Goal: Task Accomplishment & Management: Manage account settings

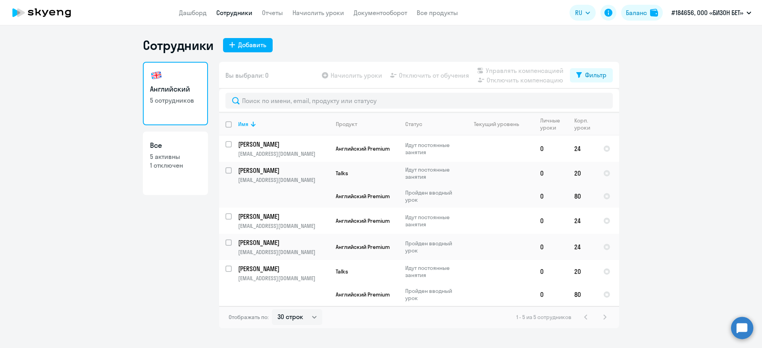
select select "30"
click at [227, 123] on input "deselect all" at bounding box center [233, 129] width 16 height 16
checkbox input "true"
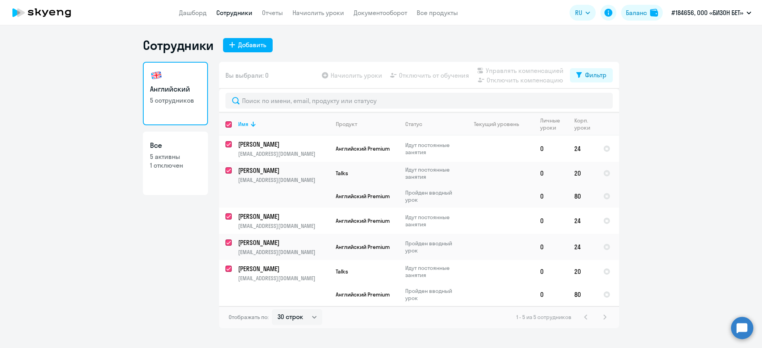
checkbox input "true"
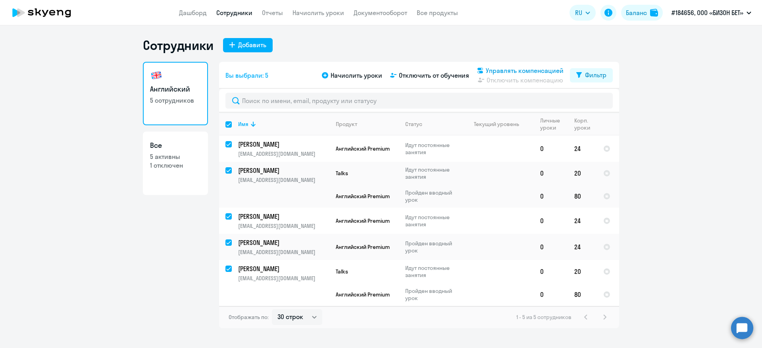
click at [500, 69] on span "Управлять компенсацией" at bounding box center [525, 71] width 78 height 10
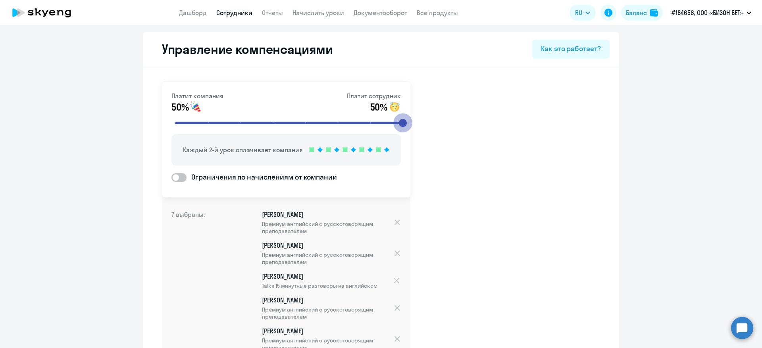
drag, startPoint x: 272, startPoint y: 122, endPoint x: 429, endPoint y: 127, distance: 156.4
type input "8"
click at [412, 127] on input "range" at bounding box center [289, 122] width 246 height 17
drag, startPoint x: 402, startPoint y: 122, endPoint x: 440, endPoint y: 125, distance: 38.6
click at [412, 125] on input "range" at bounding box center [289, 122] width 246 height 17
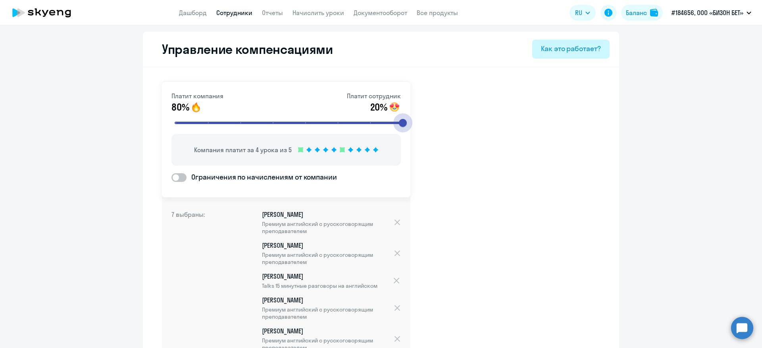
click at [573, 55] on button "Как это работает?" at bounding box center [570, 49] width 77 height 19
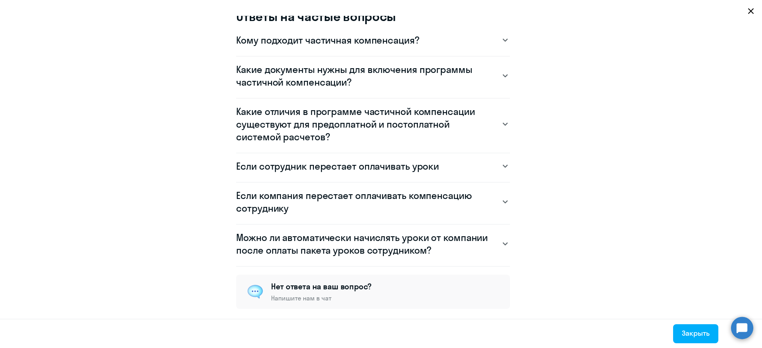
scroll to position [760, 0]
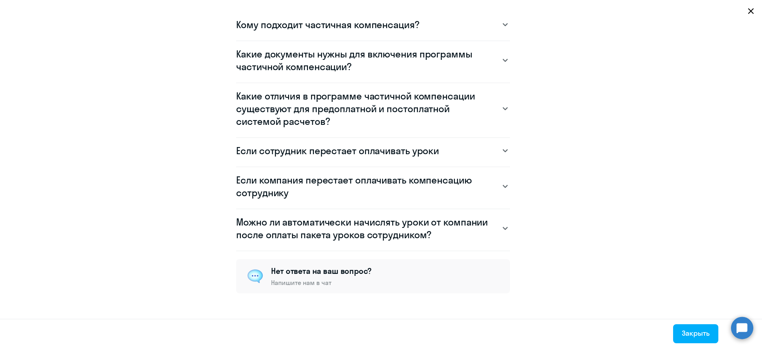
click at [394, 19] on h3 "Кому подходит частичная компенсация?" at bounding box center [327, 24] width 183 height 13
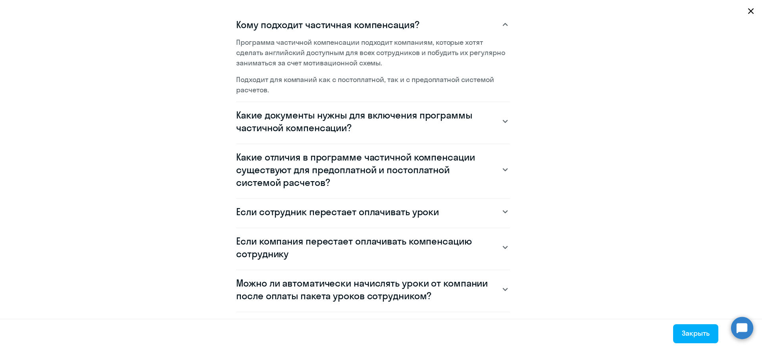
click at [350, 114] on h3 "Какие документы нужны для включения программы частичной компенсации?" at bounding box center [365, 121] width 258 height 25
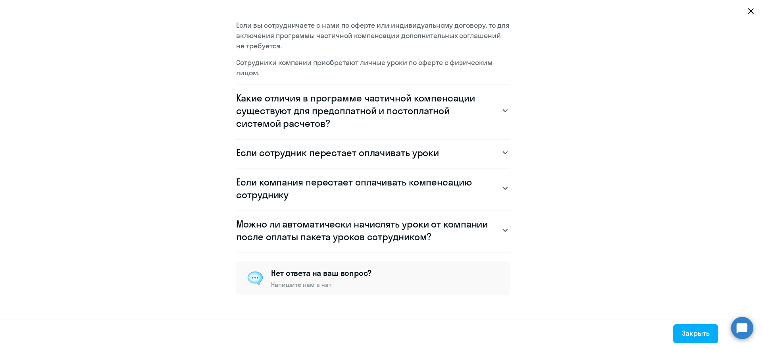
scroll to position [882, 0]
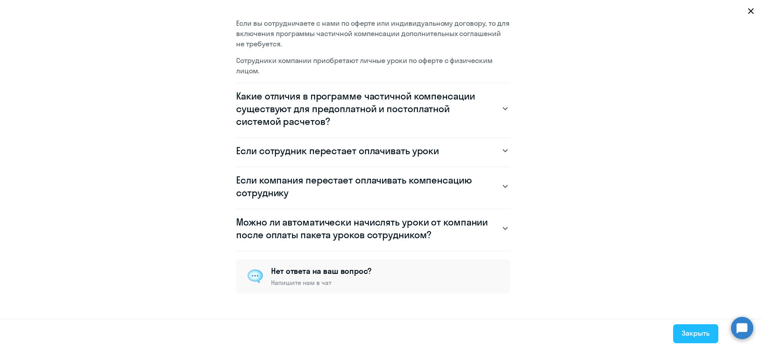
click at [690, 334] on div "Закрыть" at bounding box center [696, 334] width 28 height 10
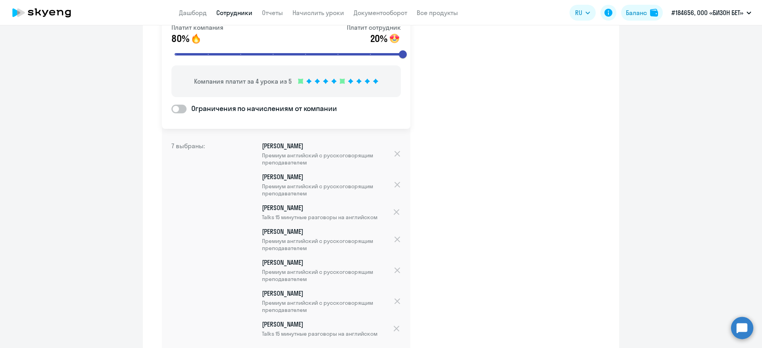
scroll to position [0, 0]
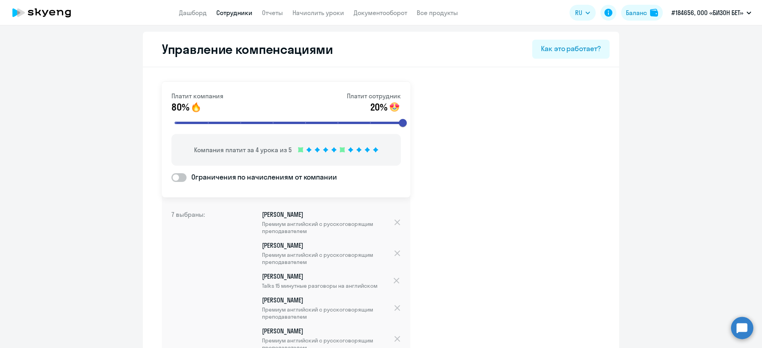
click at [231, 16] on link "Сотрудники" at bounding box center [234, 13] width 36 height 8
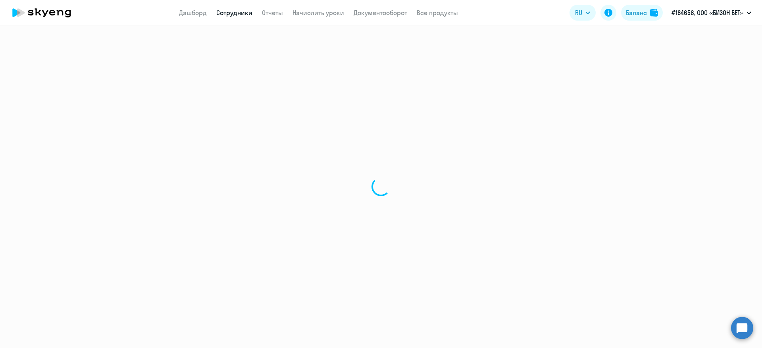
select select "30"
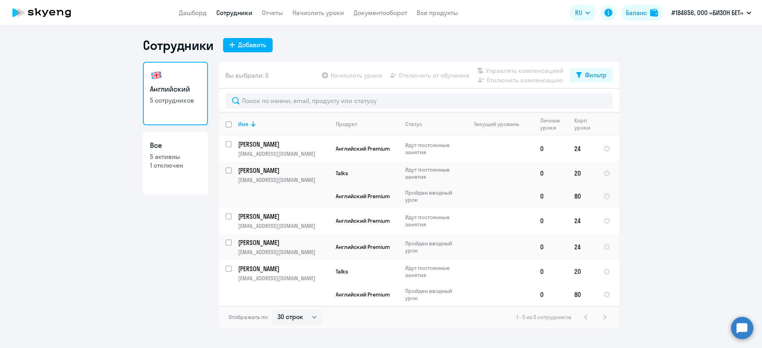
click at [228, 127] on input "deselect all" at bounding box center [233, 129] width 16 height 16
checkbox input "true"
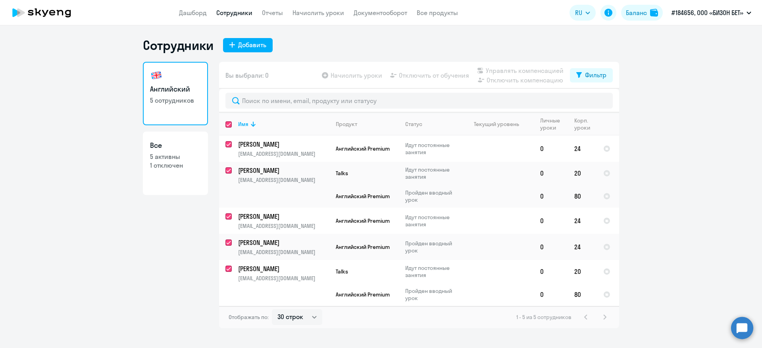
checkbox input "true"
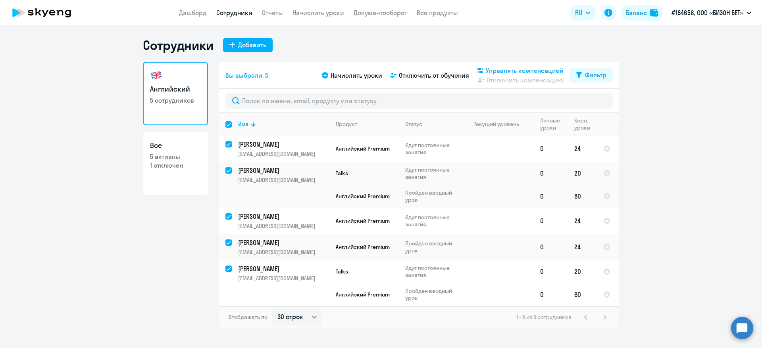
click at [513, 73] on span "Управлять компенсацией" at bounding box center [525, 71] width 78 height 10
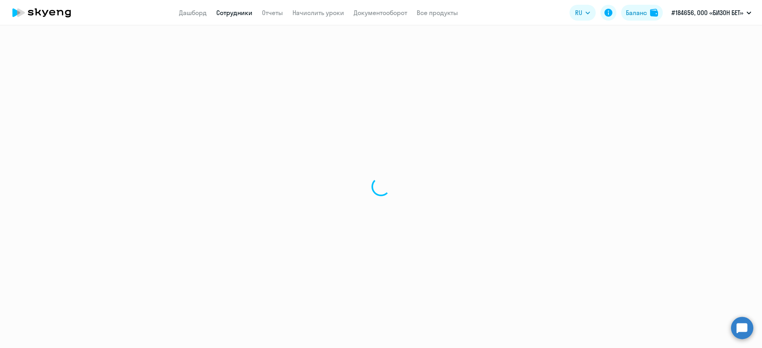
select select "30"
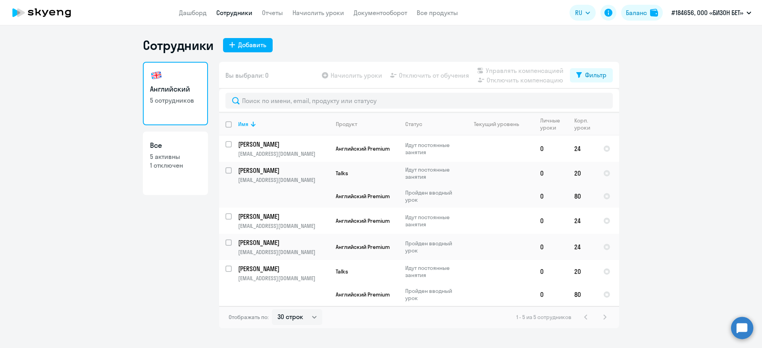
click at [231, 125] on input "deselect all" at bounding box center [233, 129] width 16 height 16
checkbox input "true"
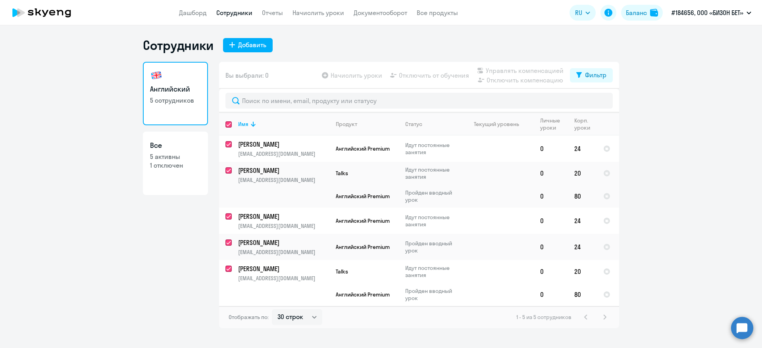
checkbox input "true"
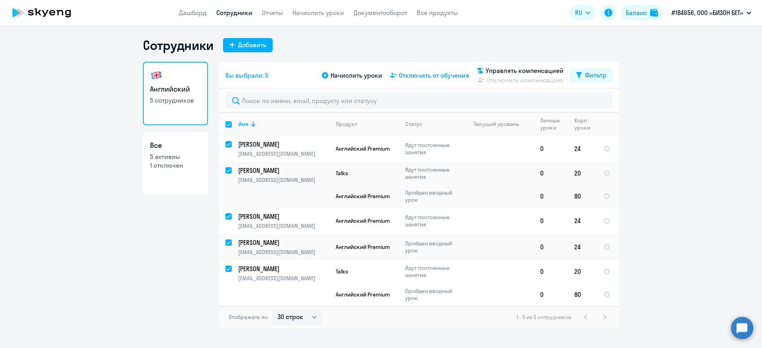
click at [435, 76] on span "Отключить от обучения" at bounding box center [434, 76] width 70 height 10
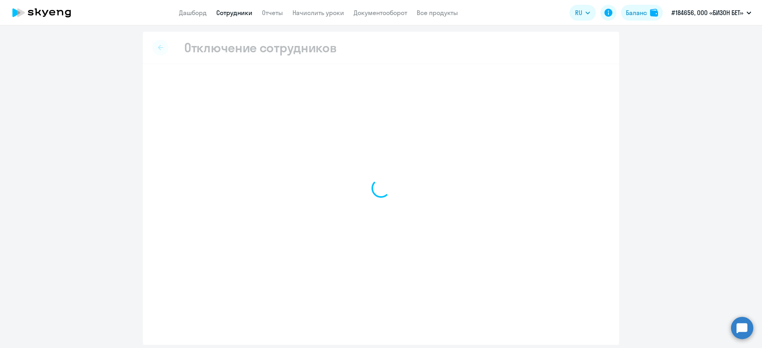
select select "all"
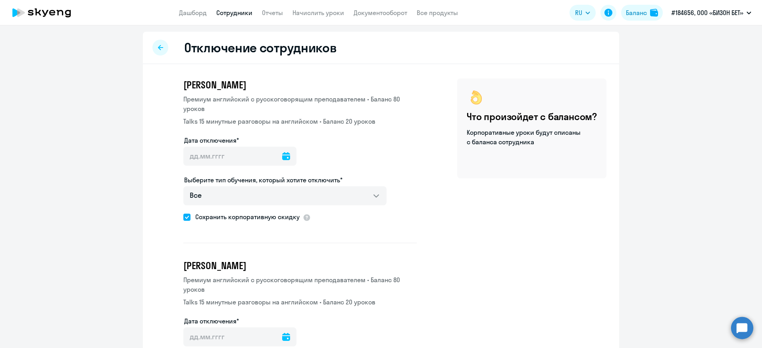
click at [161, 49] on div at bounding box center [160, 48] width 16 height 16
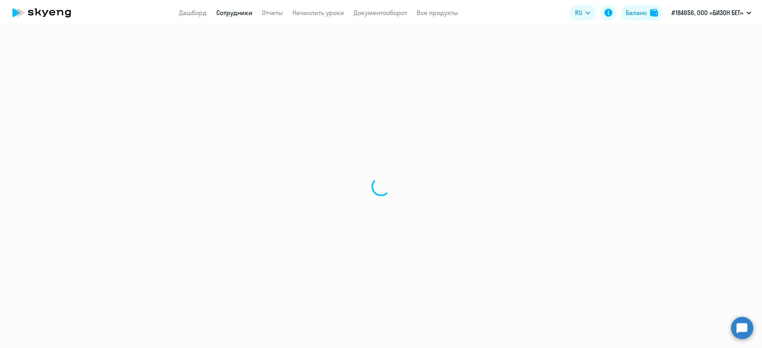
select select "30"
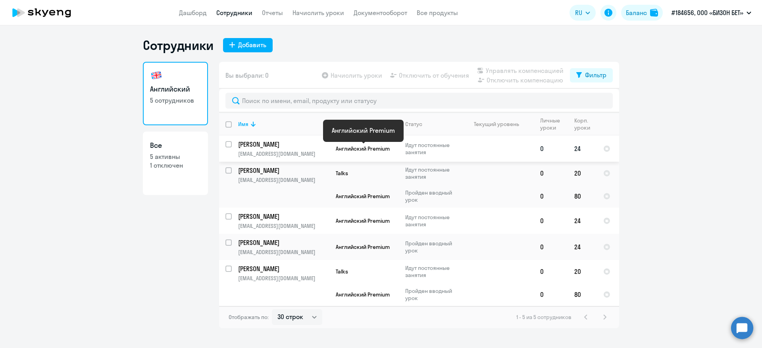
click at [354, 148] on span "Английский Premium" at bounding box center [363, 148] width 54 height 7
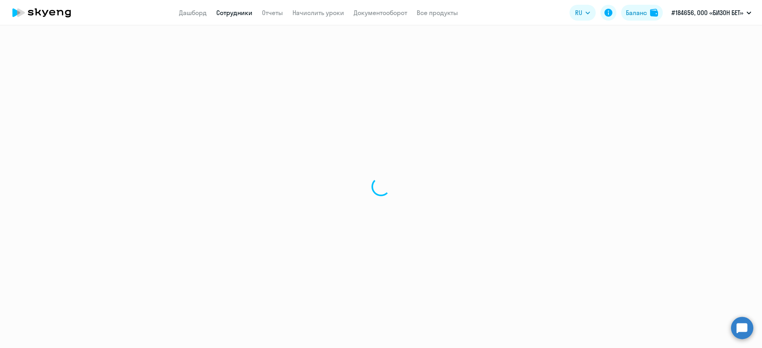
select select "english"
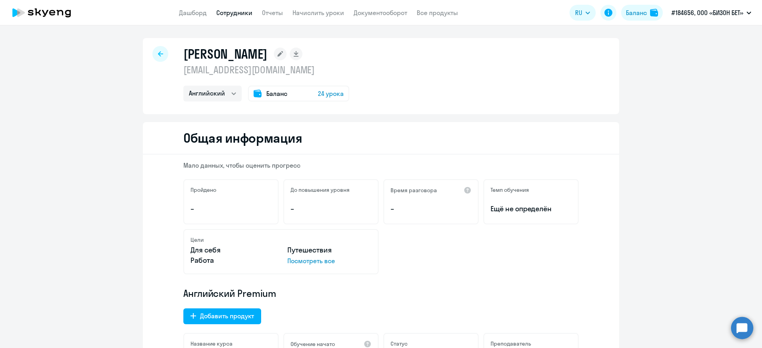
click at [158, 55] on icon at bounding box center [160, 53] width 5 height 5
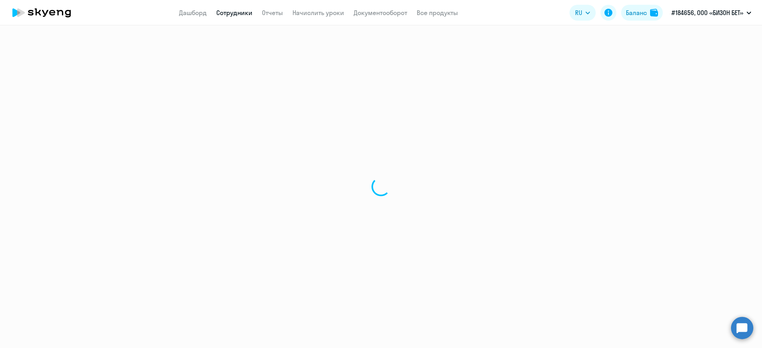
select select "30"
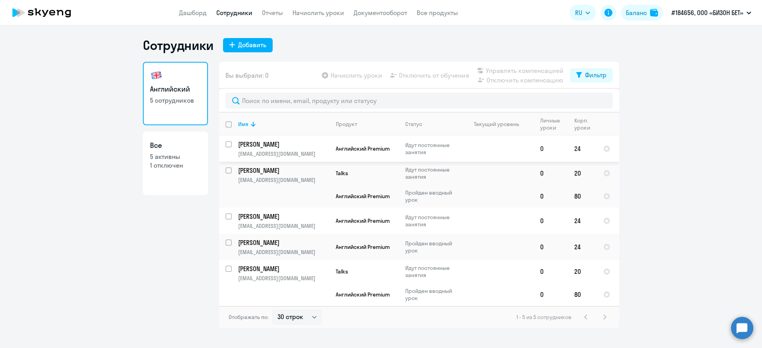
click at [227, 142] on input "select row 42656668" at bounding box center [233, 149] width 16 height 16
checkbox input "true"
click at [228, 166] on div at bounding box center [228, 170] width 19 height 19
checkbox input "true"
click at [225, 214] on div at bounding box center [228, 216] width 19 height 19
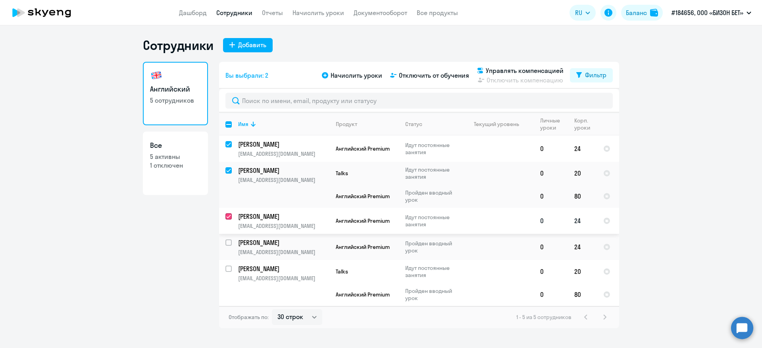
checkbox input "true"
click at [228, 242] on input "select row 42656784" at bounding box center [233, 248] width 16 height 16
checkbox input "true"
click at [229, 269] on input "select row 40934918" at bounding box center [233, 274] width 16 height 16
checkbox input "true"
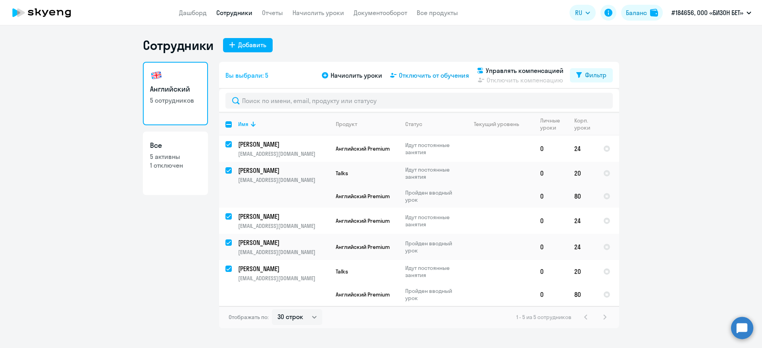
click at [431, 74] on span "Отключить от обучения" at bounding box center [434, 76] width 70 height 10
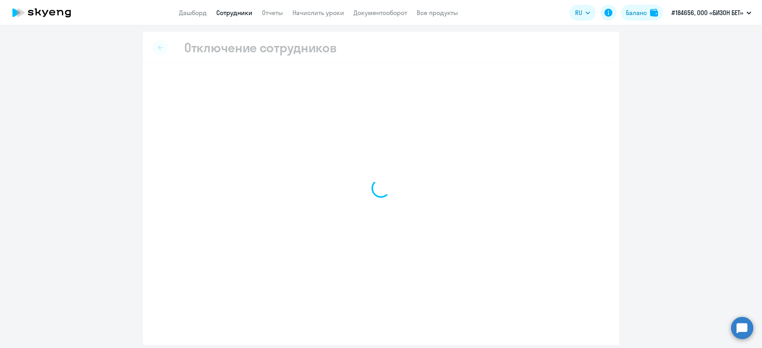
select select "all"
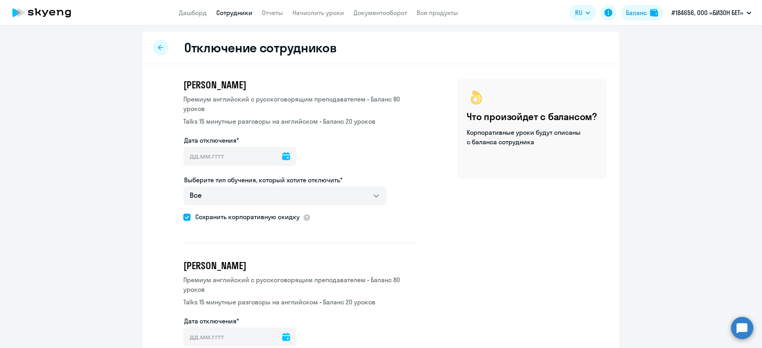
click at [282, 157] on icon at bounding box center [286, 156] width 8 height 8
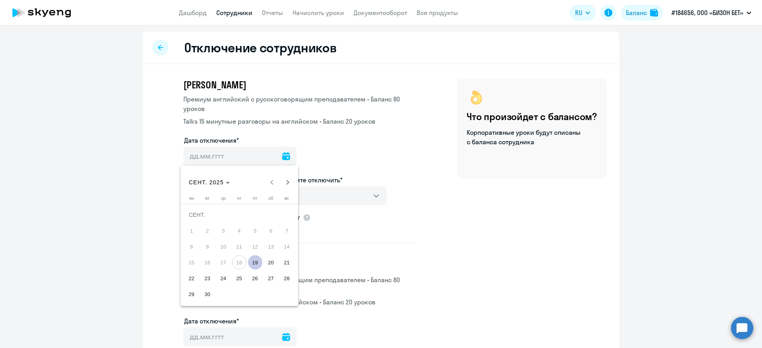
click at [242, 264] on span "18" at bounding box center [239, 263] width 14 height 14
click at [448, 237] on div at bounding box center [381, 174] width 762 height 348
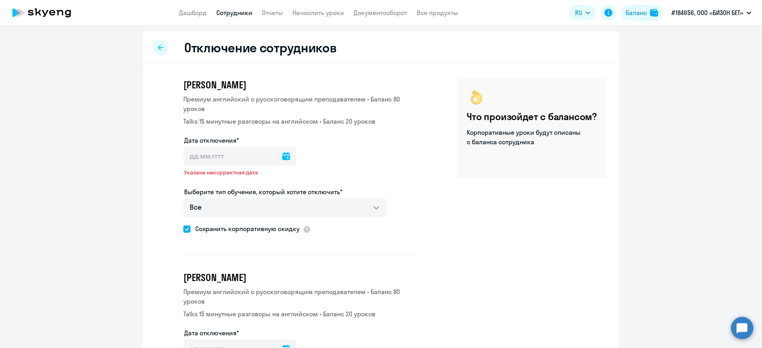
click at [161, 50] on div at bounding box center [160, 48] width 16 height 16
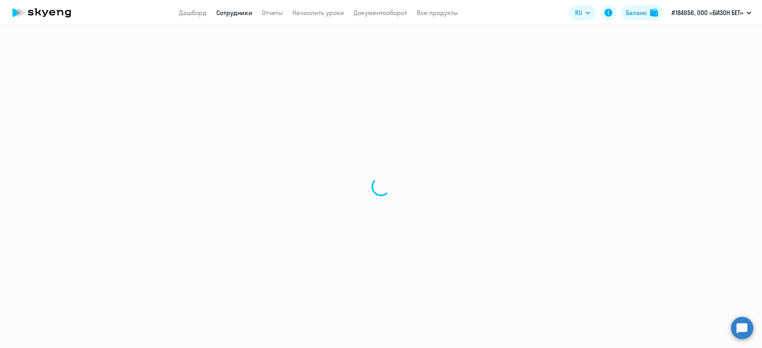
select select "30"
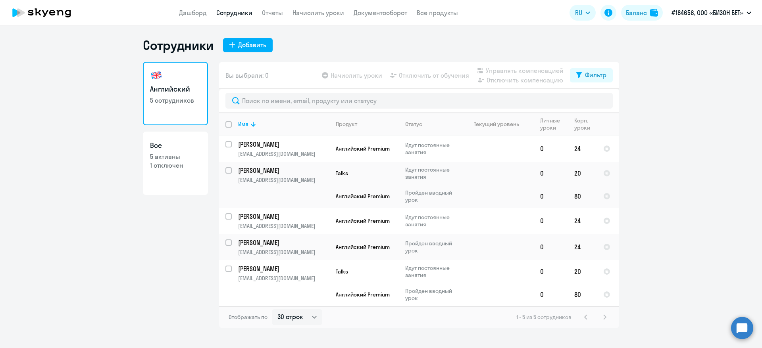
click at [746, 329] on circle at bounding box center [742, 328] width 22 height 22
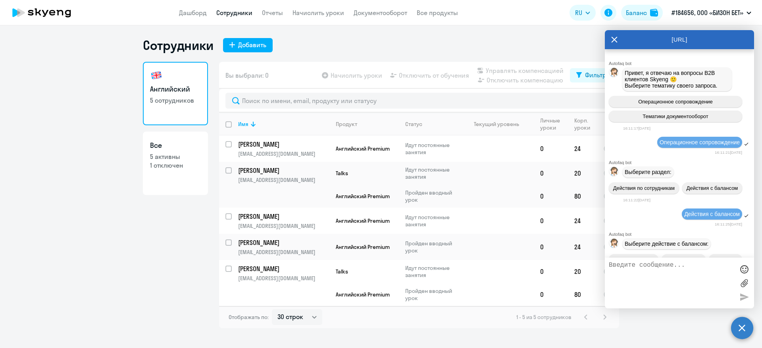
click at [681, 269] on textarea at bounding box center [671, 283] width 125 height 43
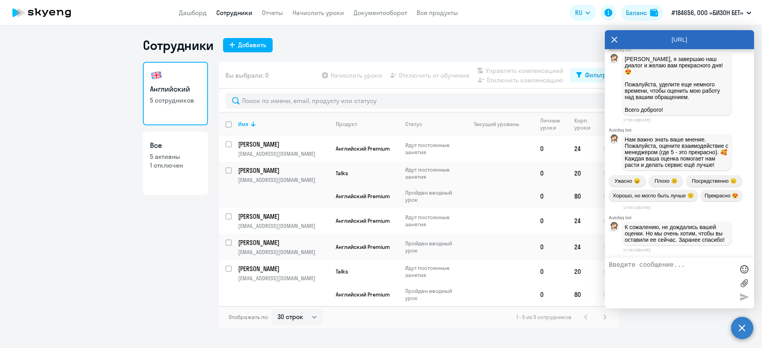
scroll to position [711, 0]
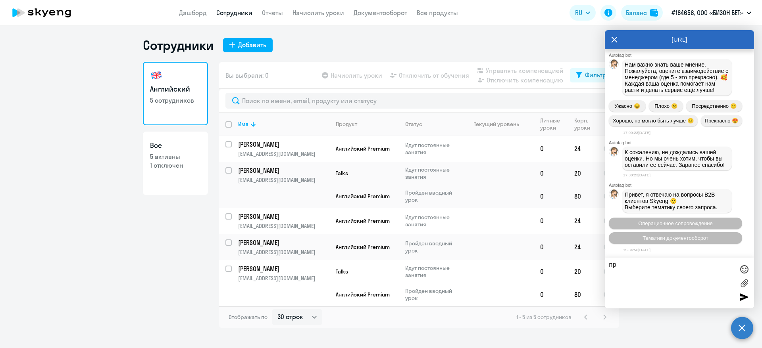
type textarea "п"
type textarea "коллеги, добрый день. у нас произошли трудности"
click at [229, 121] on input "deselect all" at bounding box center [233, 129] width 16 height 16
checkbox input "true"
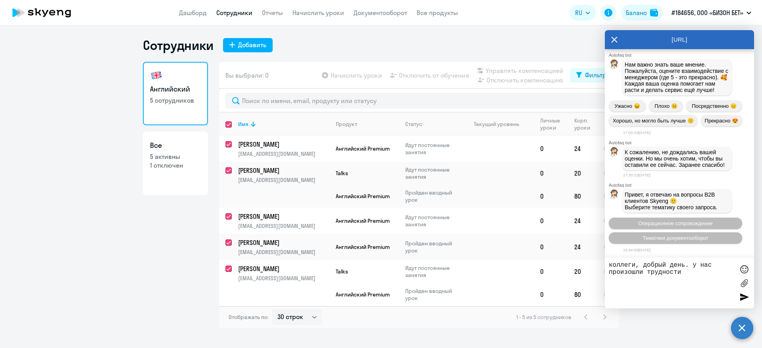
checkbox input "true"
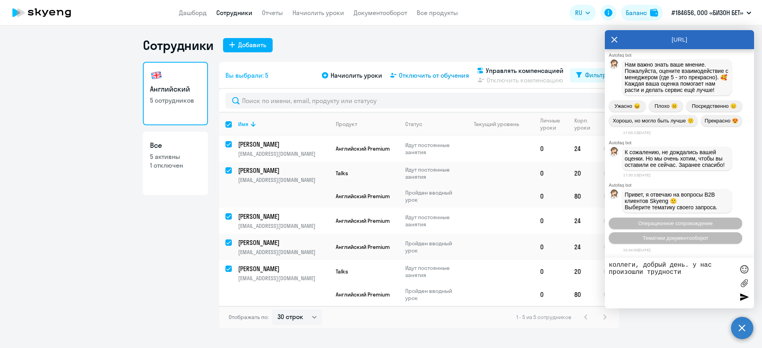
click at [439, 79] on span "Отключить от обучения" at bounding box center [434, 76] width 70 height 10
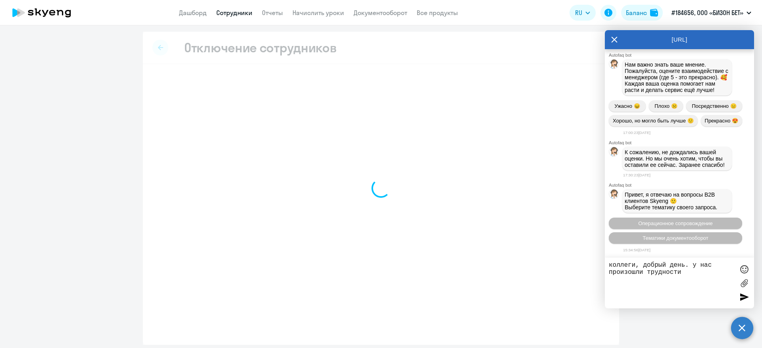
select select "all"
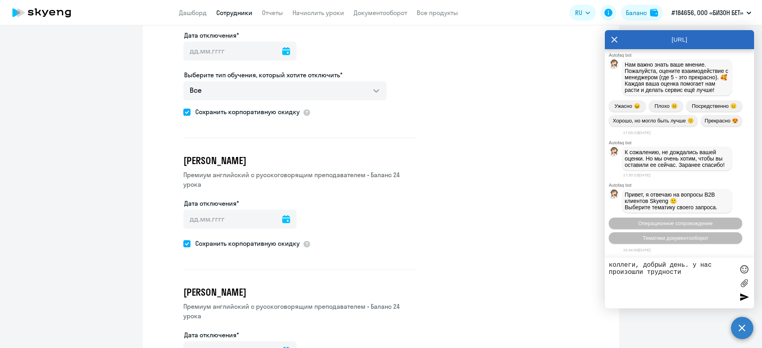
scroll to position [476, 0]
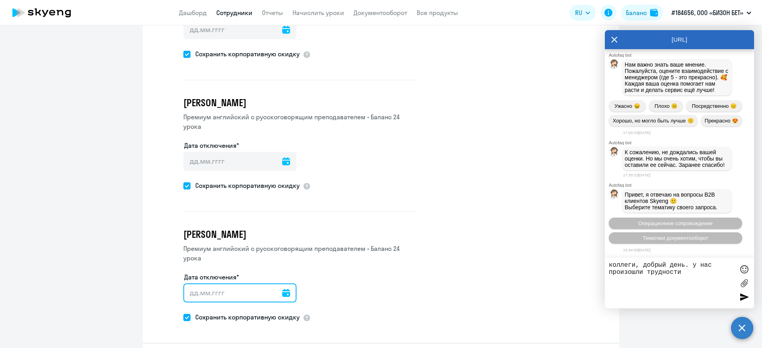
click at [250, 284] on input "Дата отключения*" at bounding box center [239, 293] width 113 height 19
click at [282, 289] on icon at bounding box center [286, 293] width 8 height 8
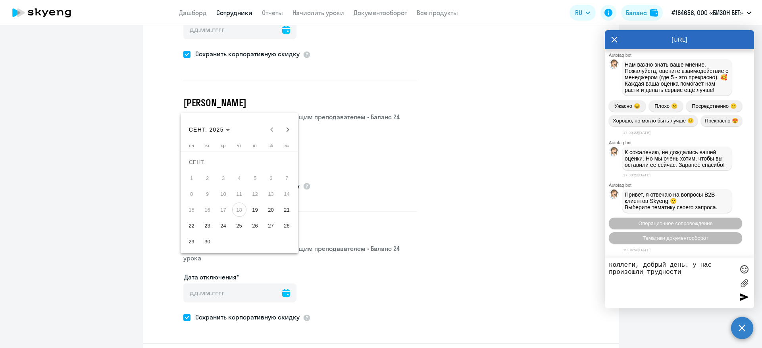
click at [238, 207] on span "18" at bounding box center [239, 210] width 14 height 14
click at [233, 208] on span "18" at bounding box center [239, 210] width 14 height 14
click at [414, 202] on div at bounding box center [381, 174] width 762 height 348
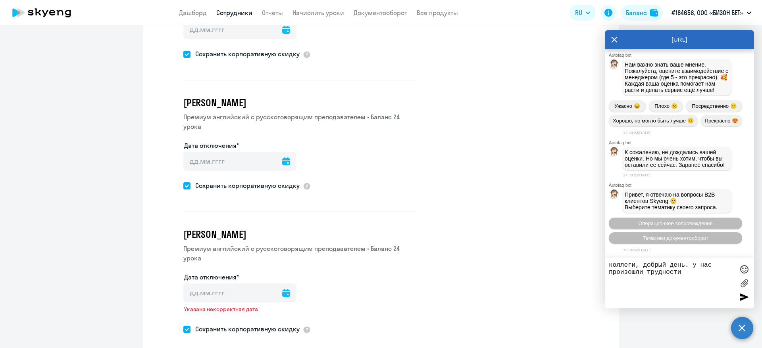
click at [282, 289] on icon at bounding box center [286, 293] width 8 height 8
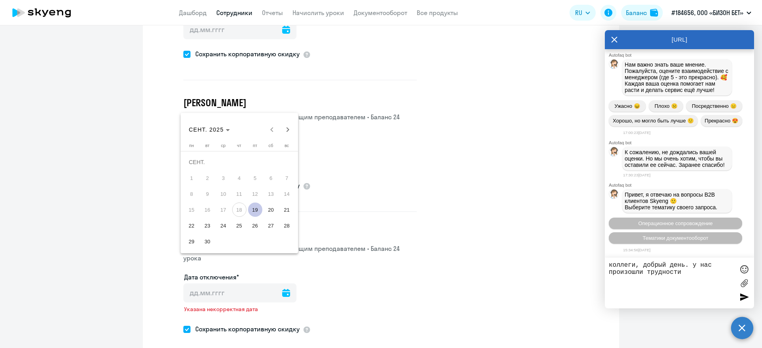
click at [256, 208] on span "19" at bounding box center [255, 210] width 14 height 14
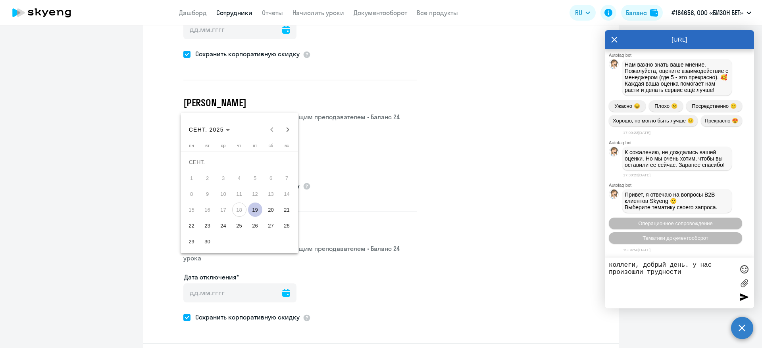
type input "[DATE]"
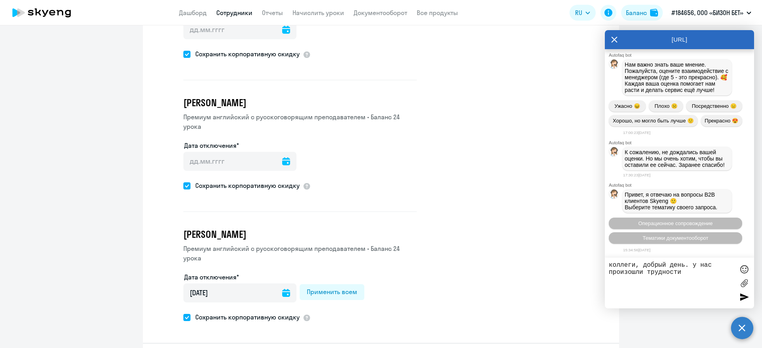
click at [282, 158] on icon at bounding box center [286, 162] width 8 height 8
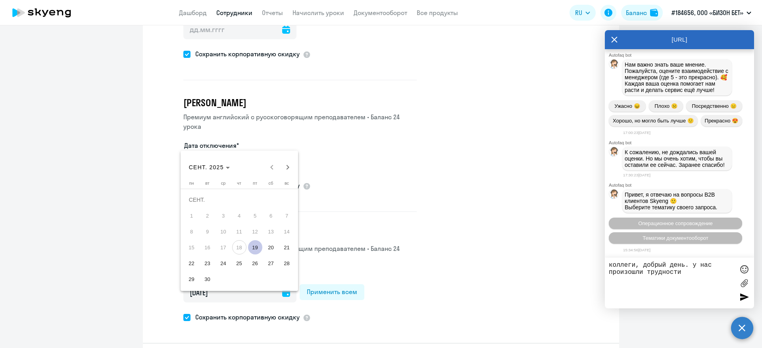
click at [254, 252] on span "19" at bounding box center [255, 247] width 14 height 14
type input "[DATE]"
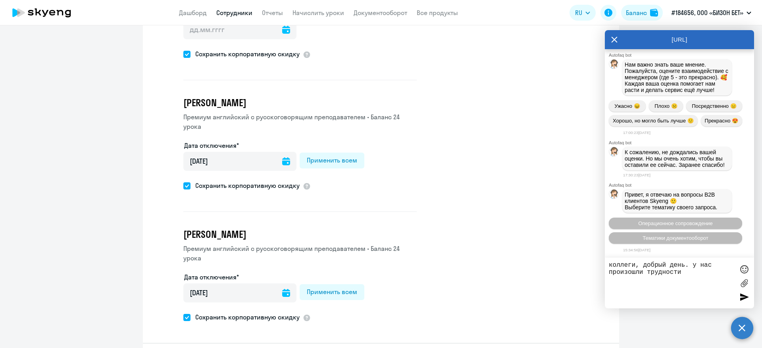
scroll to position [366, 0]
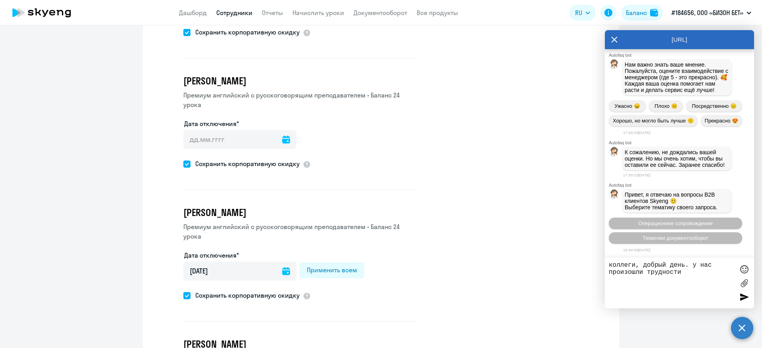
click at [282, 136] on icon at bounding box center [286, 140] width 8 height 8
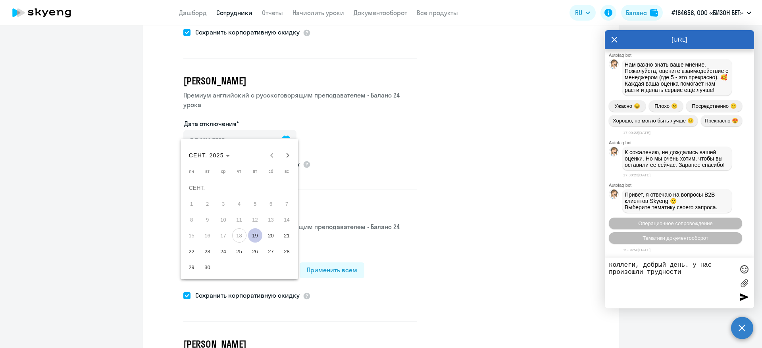
click at [257, 235] on span "19" at bounding box center [255, 236] width 14 height 14
type input "[DATE]"
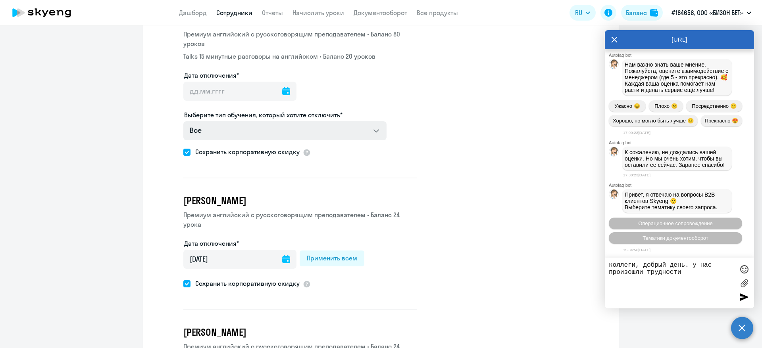
scroll to position [237, 0]
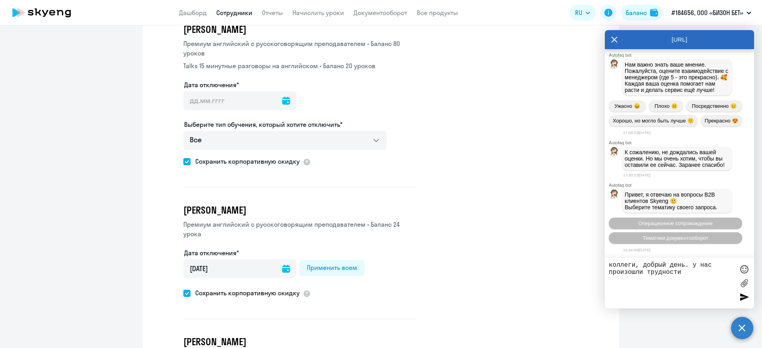
click at [282, 104] on div at bounding box center [286, 100] width 8 height 19
click at [282, 99] on icon at bounding box center [286, 101] width 8 height 8
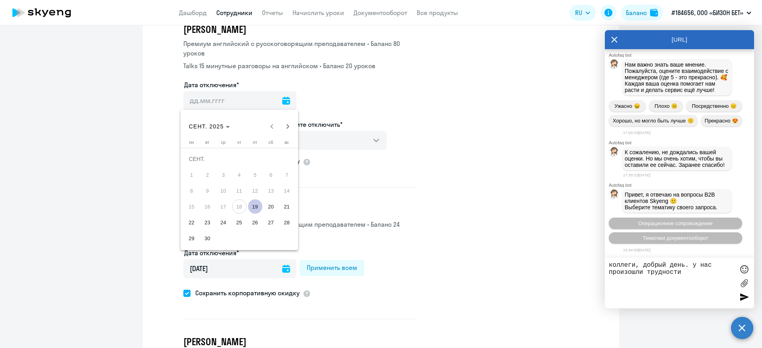
click at [256, 206] on span "19" at bounding box center [255, 207] width 14 height 14
type input "[DATE]"
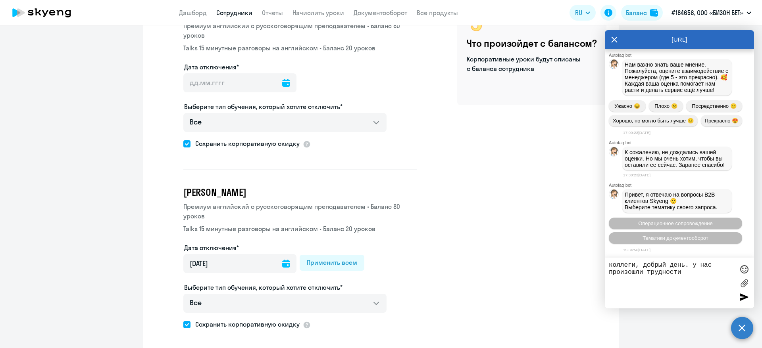
scroll to position [71, 0]
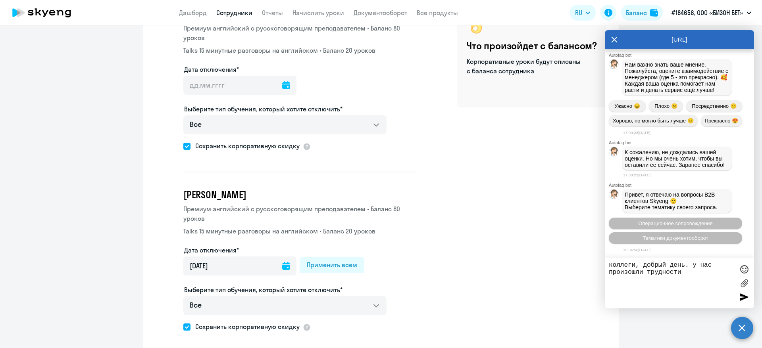
click at [282, 85] on icon at bounding box center [286, 85] width 8 height 8
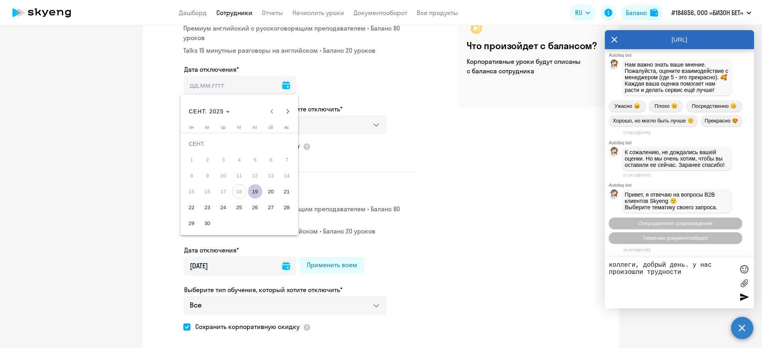
click at [258, 191] on span "19" at bounding box center [255, 192] width 14 height 14
type input "[DATE]"
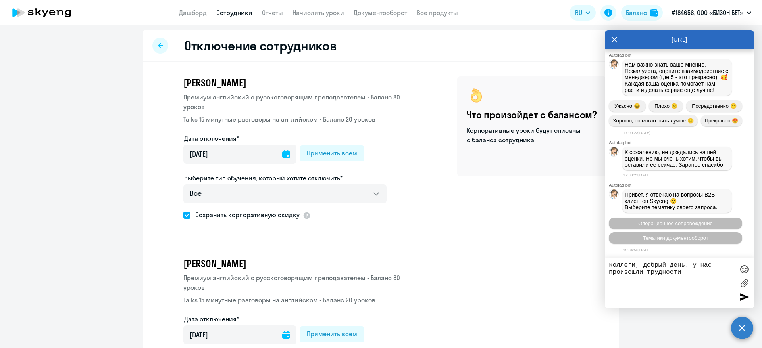
scroll to position [0, 0]
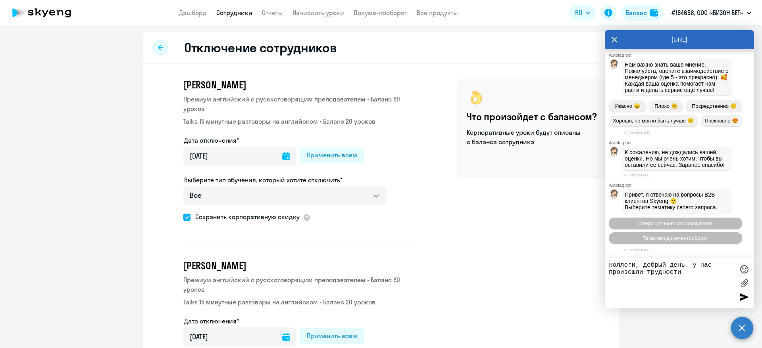
click at [616, 40] on icon at bounding box center [614, 39] width 6 height 19
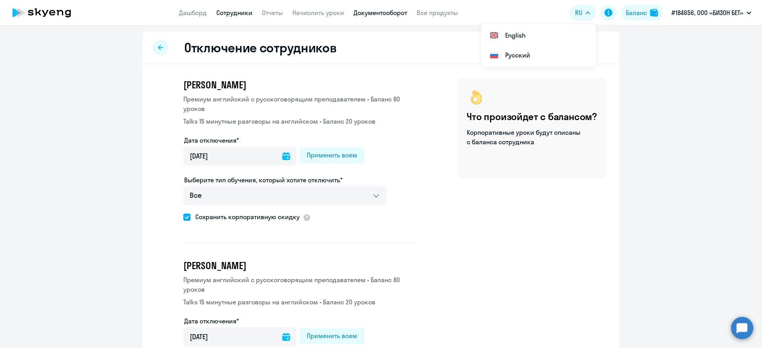
click at [387, 15] on link "Документооборот" at bounding box center [381, 13] width 54 height 8
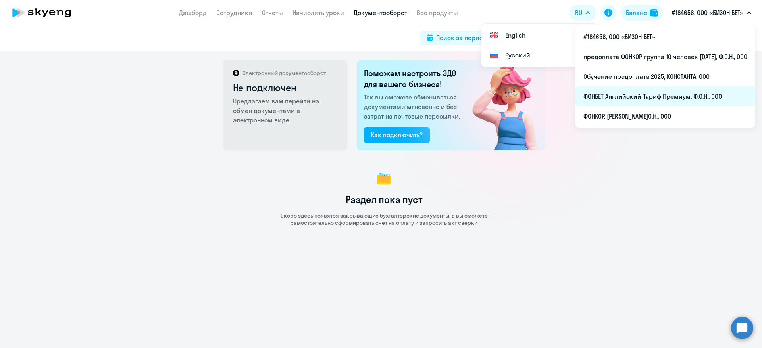
click at [636, 98] on li "ФОНБЕТ Английский Тариф Премиум, Ф.О.Н., ООО" at bounding box center [665, 97] width 180 height 20
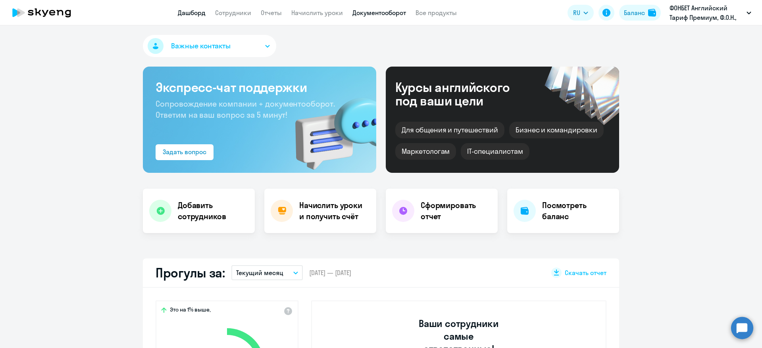
click at [366, 11] on link "Документооборот" at bounding box center [379, 13] width 54 height 8
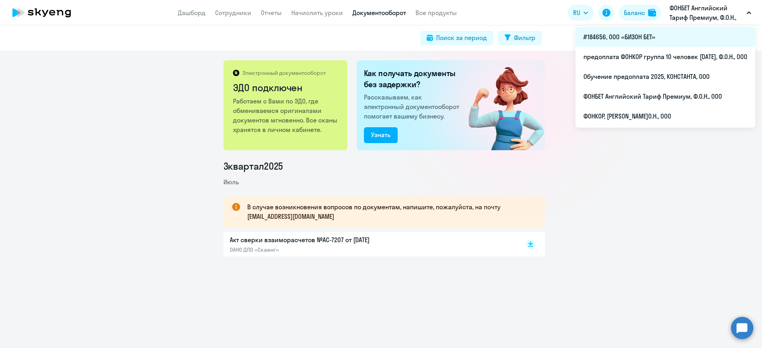
click at [660, 33] on li "#184656, ООО «БИЗОН БЕТ»" at bounding box center [665, 37] width 180 height 20
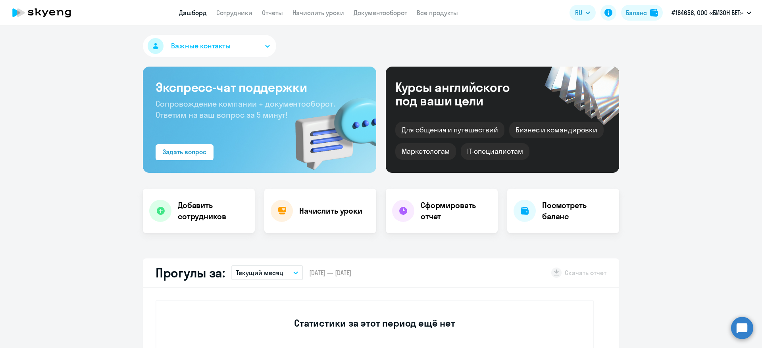
select select "30"
click at [380, 11] on link "Документооборот" at bounding box center [381, 13] width 54 height 8
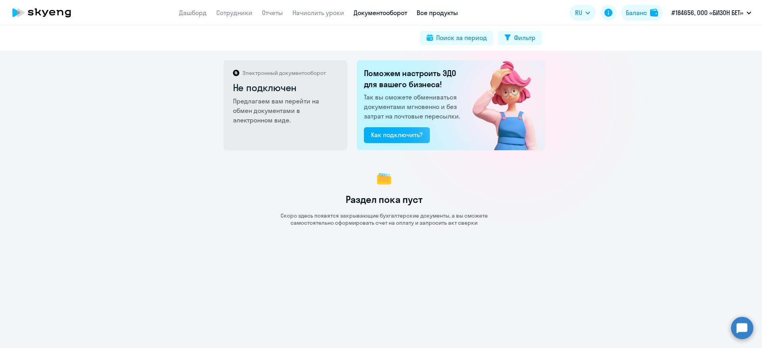
click at [450, 11] on link "Все продукты" at bounding box center [437, 13] width 41 height 8
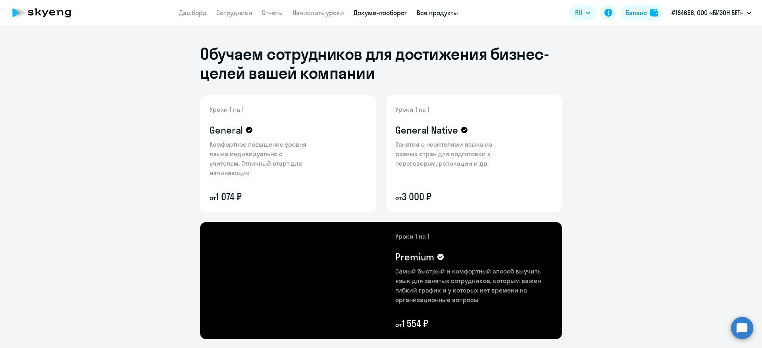
click at [392, 13] on link "Документооборот" at bounding box center [381, 13] width 54 height 8
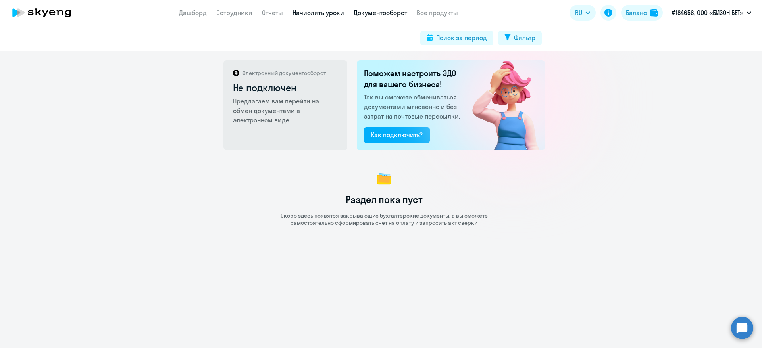
click at [322, 13] on link "Начислить уроки" at bounding box center [318, 13] width 52 height 8
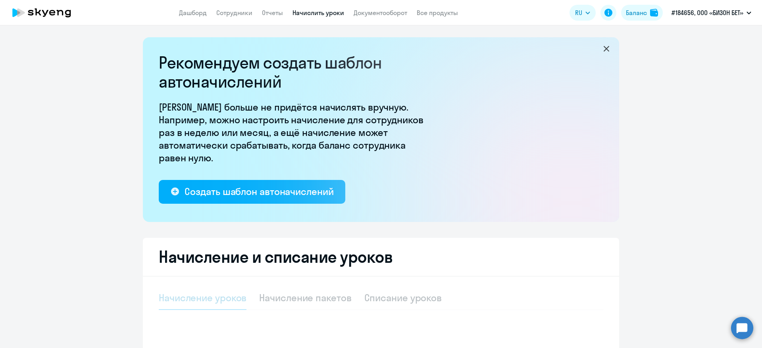
select select "10"
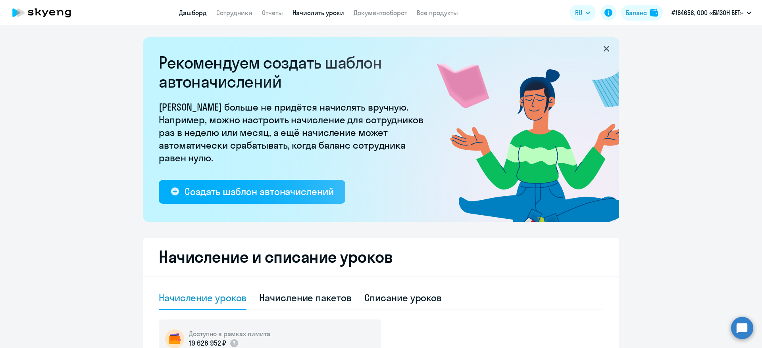
click at [198, 15] on link "Дашборд" at bounding box center [193, 13] width 28 height 8
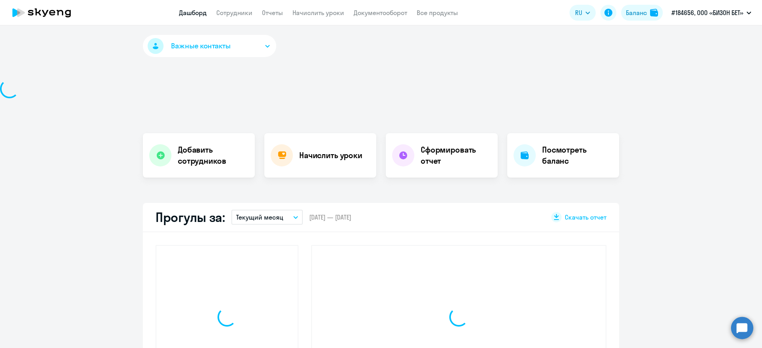
select select "30"
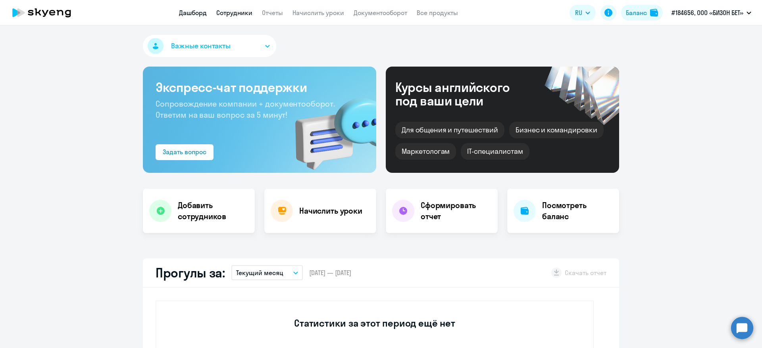
click at [222, 12] on link "Сотрудники" at bounding box center [234, 13] width 36 height 8
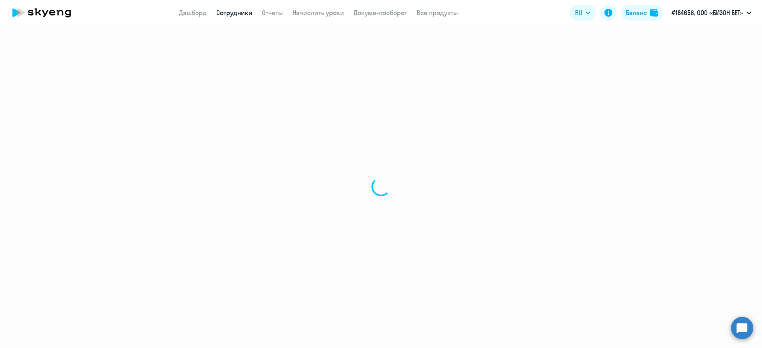
select select "30"
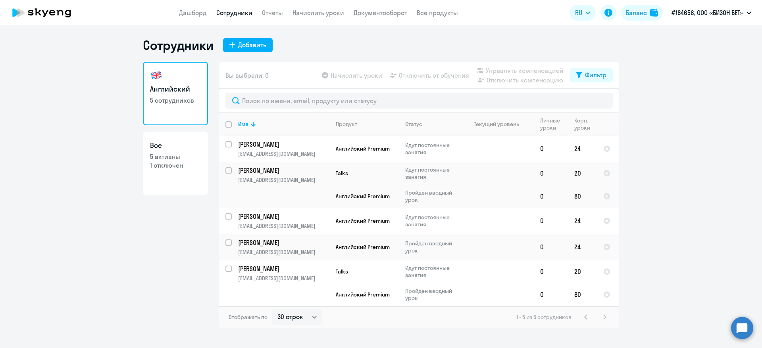
click at [229, 123] on input "deselect all" at bounding box center [233, 129] width 16 height 16
checkbox input "true"
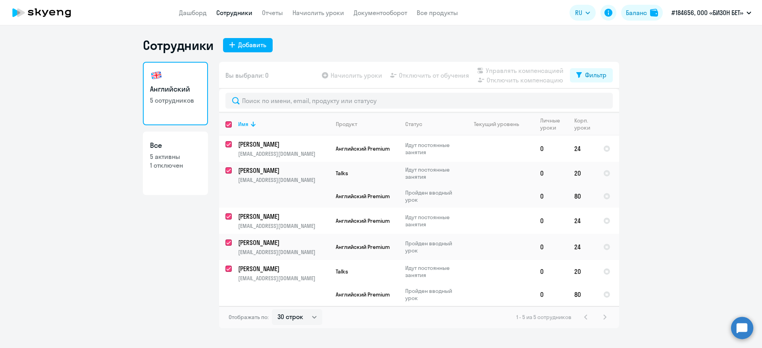
checkbox input "true"
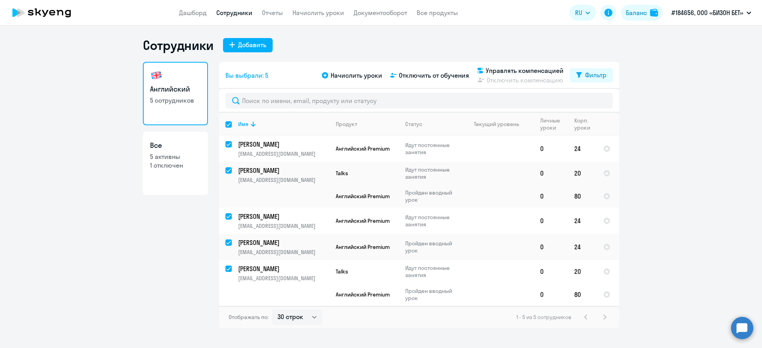
click at [747, 334] on circle at bounding box center [742, 328] width 22 height 22
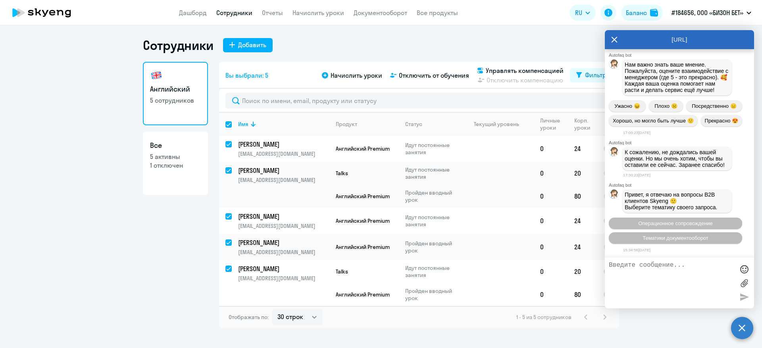
click at [646, 263] on textarea at bounding box center [671, 283] width 125 height 43
type textarea "д"
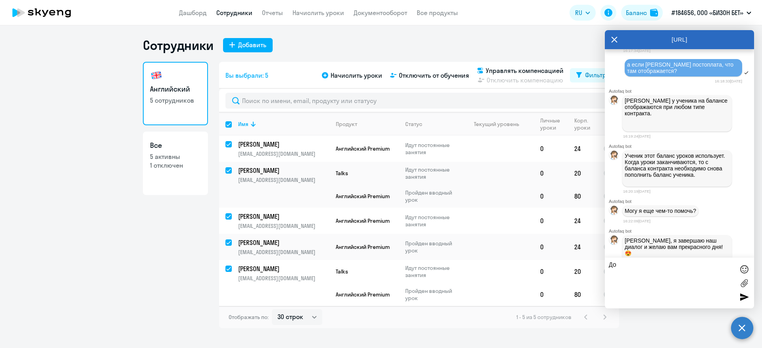
scroll to position [711, 0]
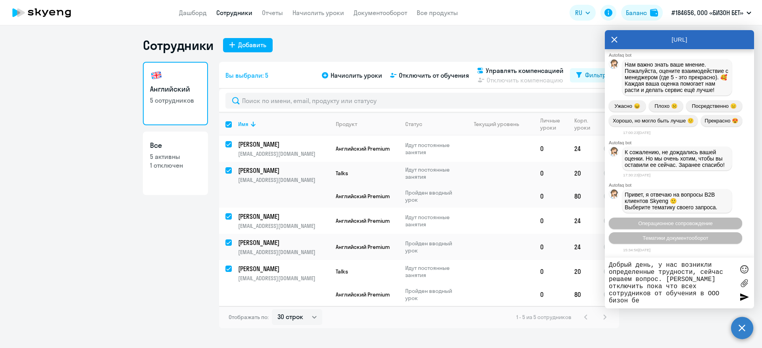
type textarea "Добрый день, у нас возникли определенные трудности, сейчас решаем вопрос. Можем…"
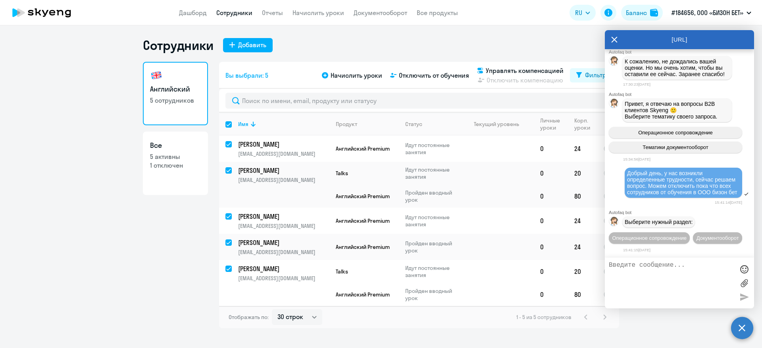
scroll to position [823, 0]
click at [659, 235] on span "Операционное сопровождение" at bounding box center [649, 238] width 75 height 6
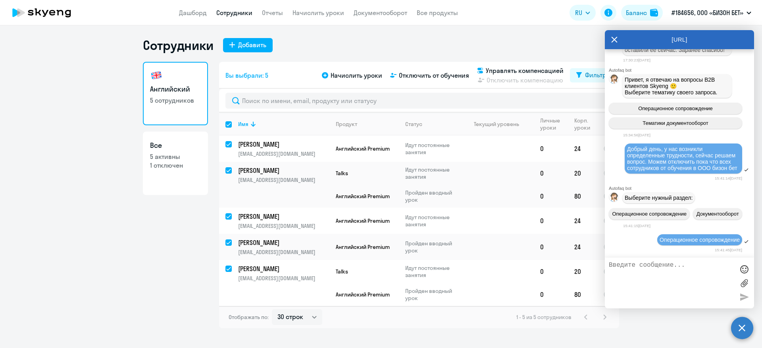
scroll to position [910, 0]
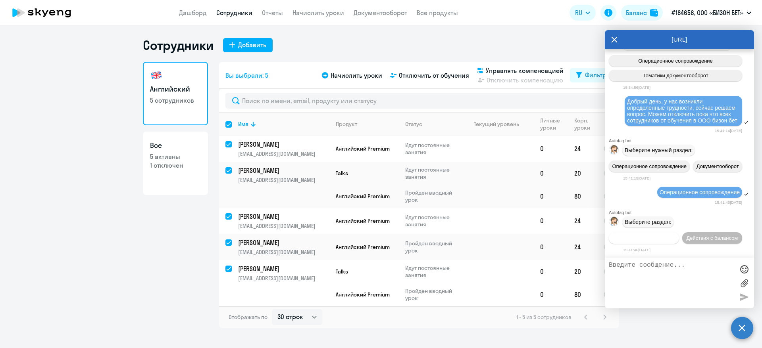
click at [669, 235] on span "Действия по сотрудникам" at bounding box center [644, 238] width 62 height 6
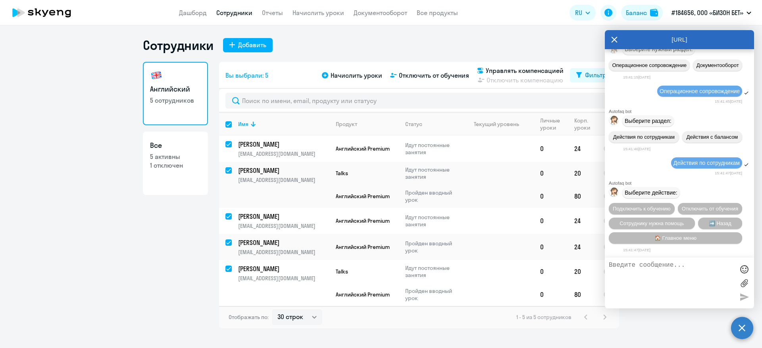
scroll to position [1031, 0]
click at [682, 207] on span "Отключить от обучения" at bounding box center [710, 209] width 56 height 6
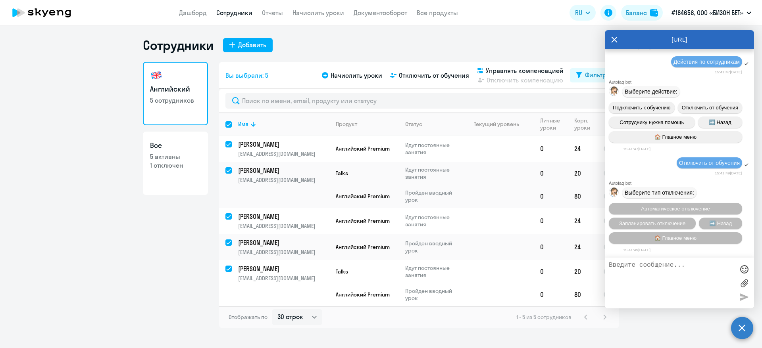
scroll to position [1137, 0]
click at [664, 271] on textarea at bounding box center [671, 283] width 125 height 43
type textarea "оператор"
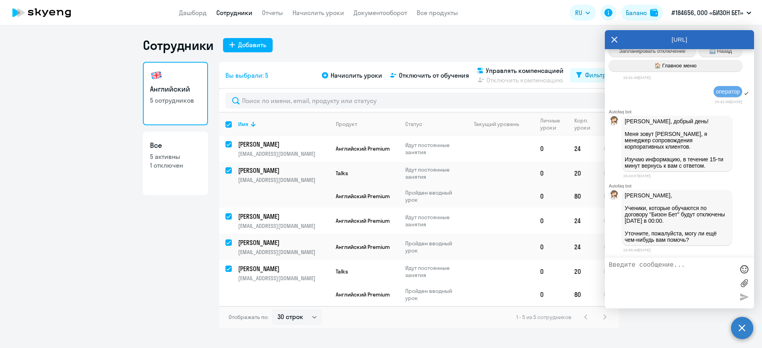
scroll to position [1311, 0]
drag, startPoint x: 684, startPoint y: 220, endPoint x: 622, endPoint y: 209, distance: 62.5
click at [622, 209] on div "[PERSON_NAME], Ученики, которые обучаются по договору "Бизон Бет" будут отключе…" at bounding box center [677, 218] width 110 height 56
copy p "Ученики, которые обучаются по договору "Бизон Бет" будут отключены [DATE] в 00:…"
